Goal: Transaction & Acquisition: Purchase product/service

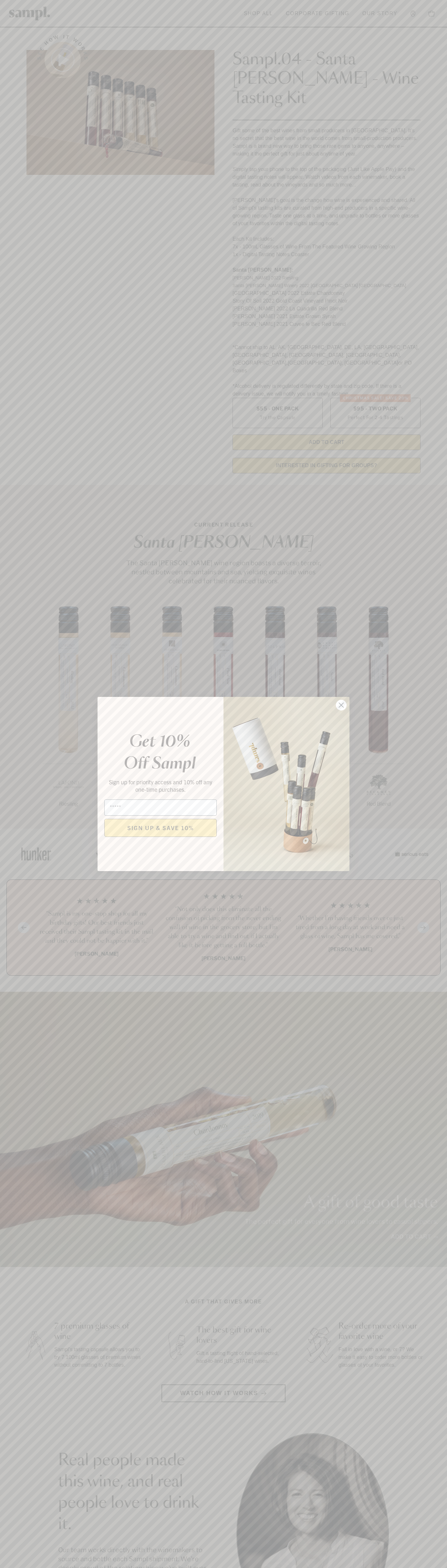
click at [341, 705] on icon "Close dialog" at bounding box center [341, 705] width 4 height 4
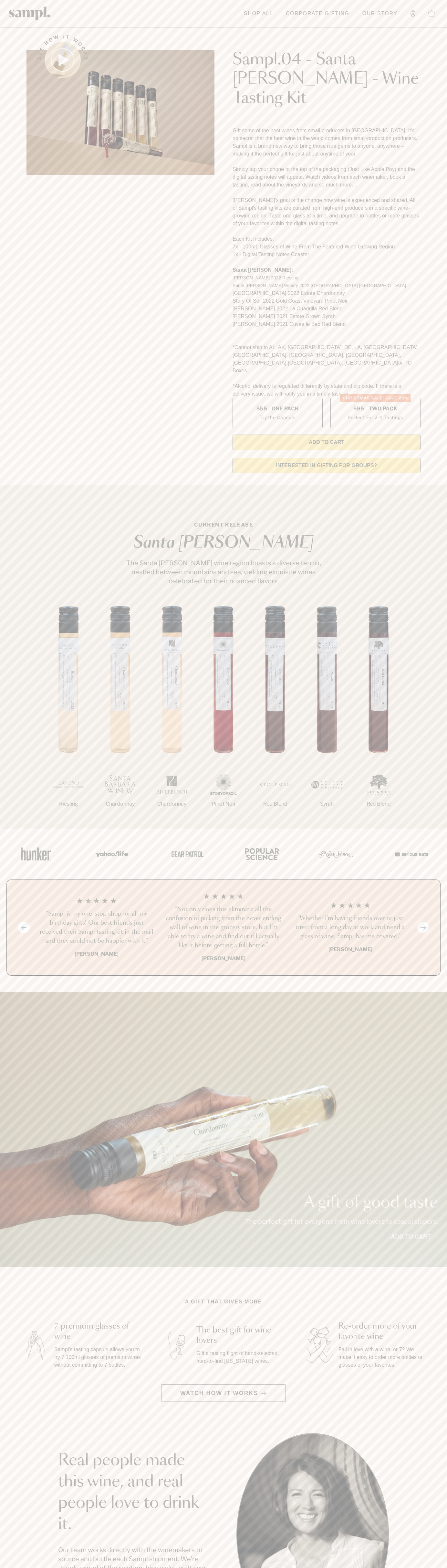
click at [90, 2] on header "Toggle navigation menu Shop All Corporate Gifting Our Story Account Story Shop …" at bounding box center [224, 13] width 447 height 27
click at [434, 1217] on p "The perfect gift for everyone from wine lovers to casual sippers." at bounding box center [341, 1221] width 193 height 9
click at [272, 1567] on html "Skip to main content Toggle navigation menu Shop All Corporate Gifting Our Stor…" at bounding box center [224, 1304] width 447 height 2608
click at [17, 840] on img at bounding box center [37, 854] width 39 height 28
click at [375, 398] on label "Christmas SALE! Save 20% $95 - Two Pack Perfect For 2-4 Tastings" at bounding box center [375, 413] width 90 height 30
